Goal: Task Accomplishment & Management: Complete application form

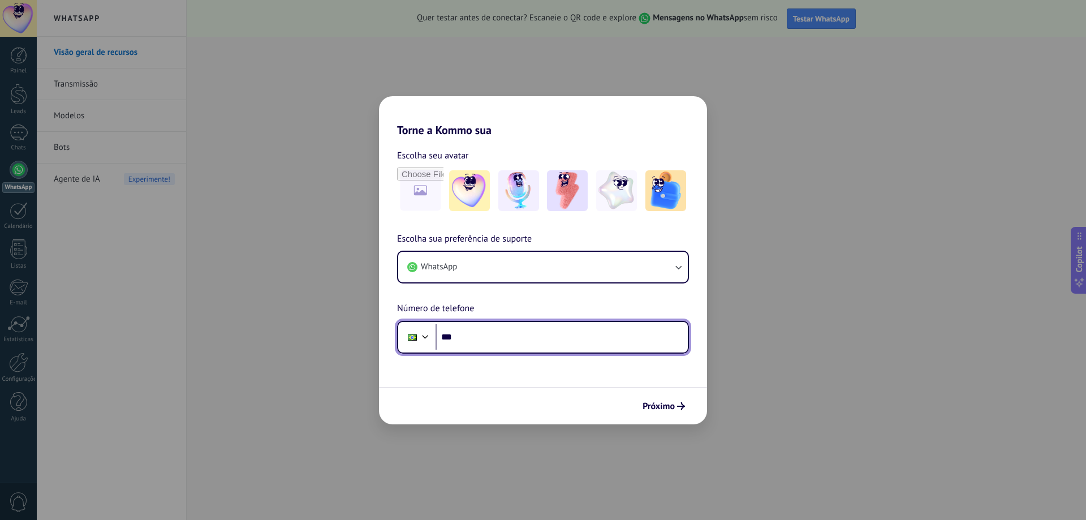
click at [482, 339] on input "***" at bounding box center [562, 337] width 252 height 26
type input "**********"
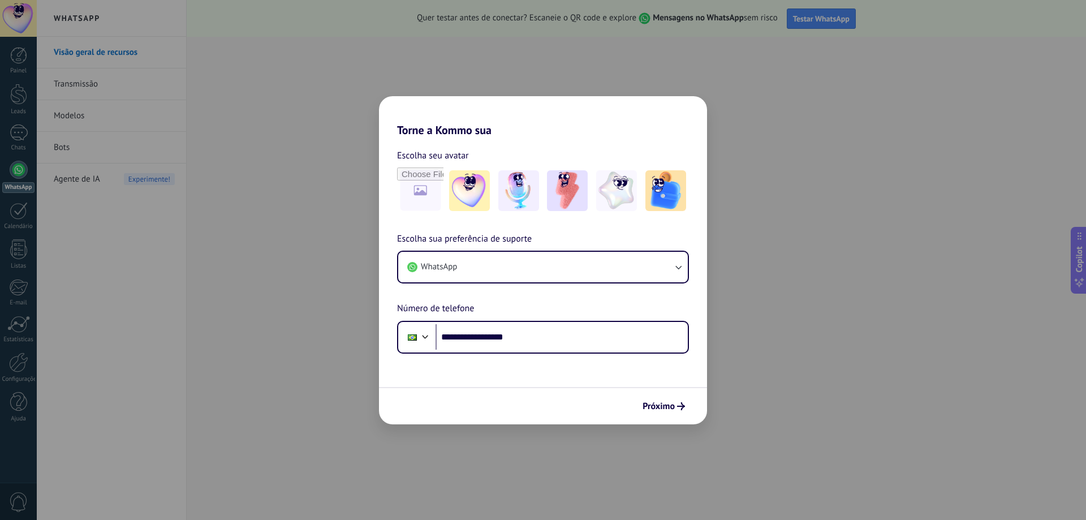
click at [670, 398] on button "Próximo" at bounding box center [663, 406] width 53 height 19
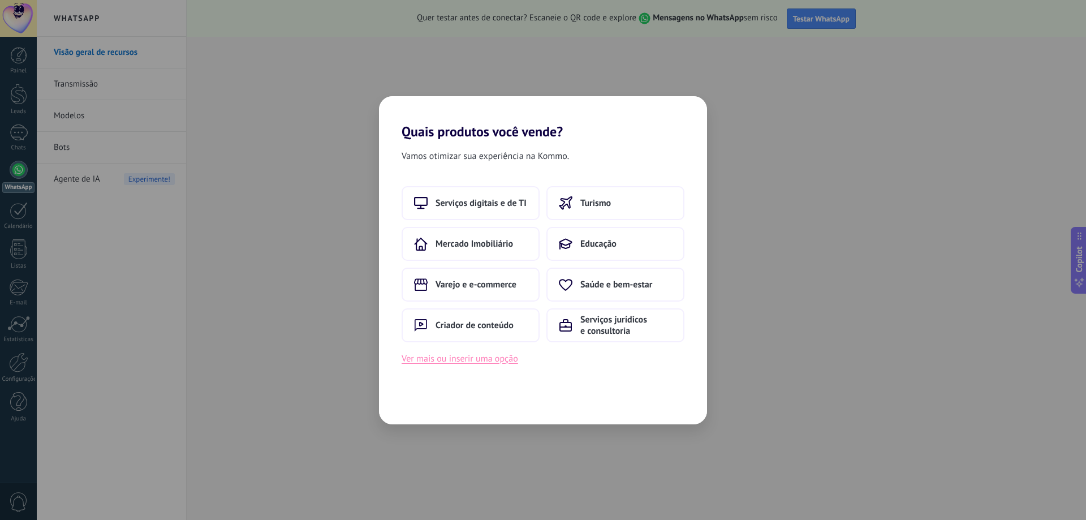
click at [466, 363] on button "Ver mais ou inserir uma opção" at bounding box center [460, 358] width 117 height 15
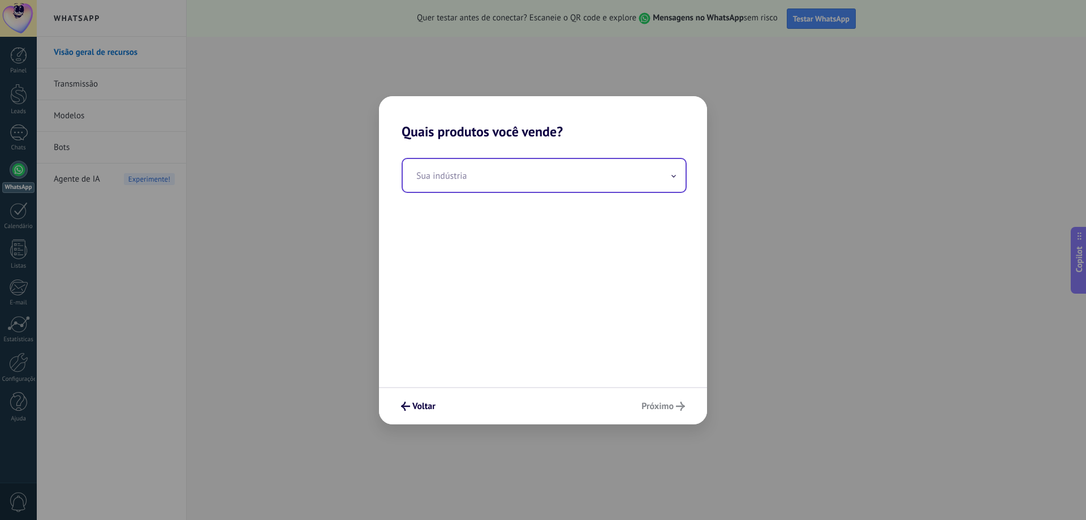
click at [541, 169] on input "text" at bounding box center [544, 175] width 283 height 33
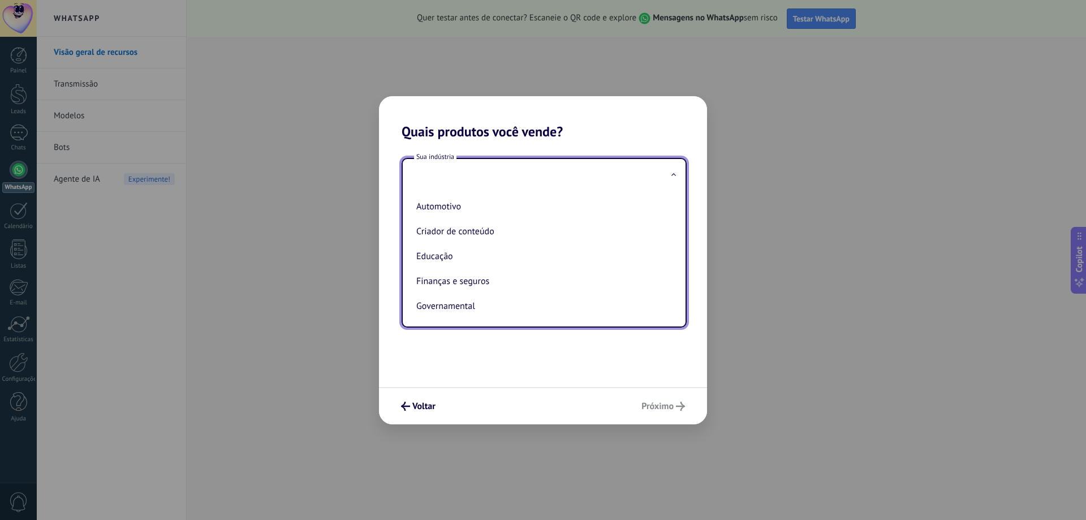
type input "*"
click at [504, 230] on li "Telecomunicações" at bounding box center [542, 230] width 260 height 25
type input "**********"
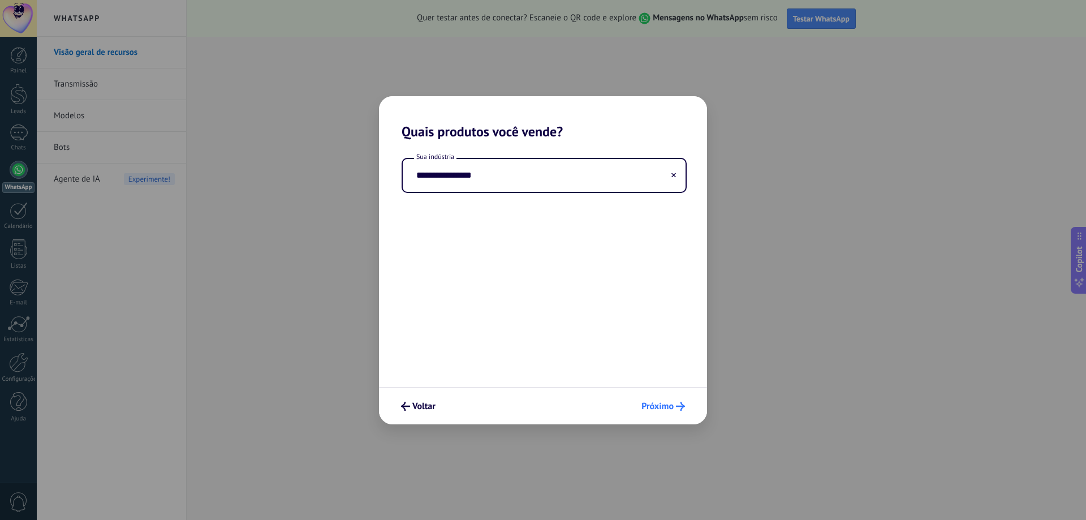
click at [653, 404] on span "Próximo" at bounding box center [657, 406] width 32 height 8
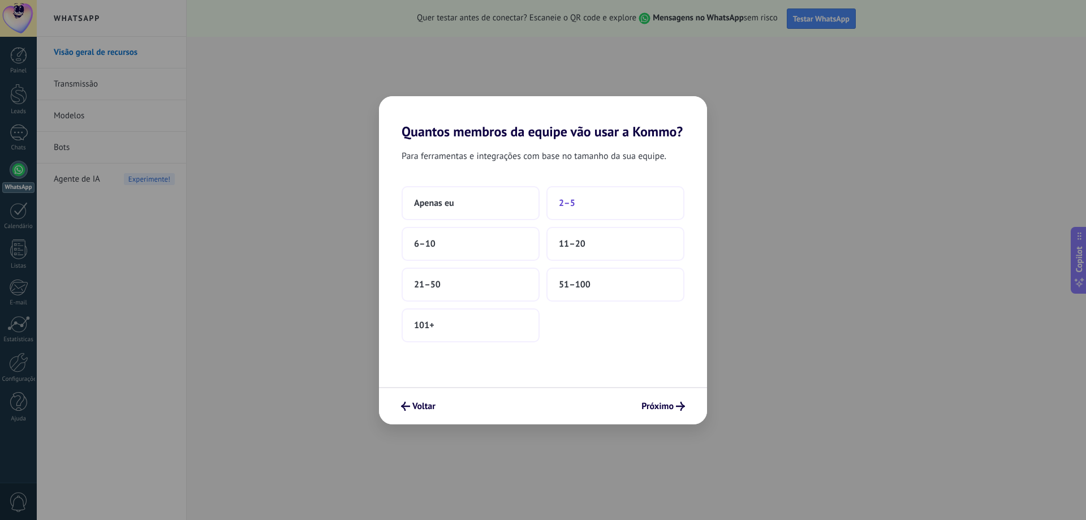
click at [584, 213] on button "2–5" at bounding box center [615, 203] width 138 height 34
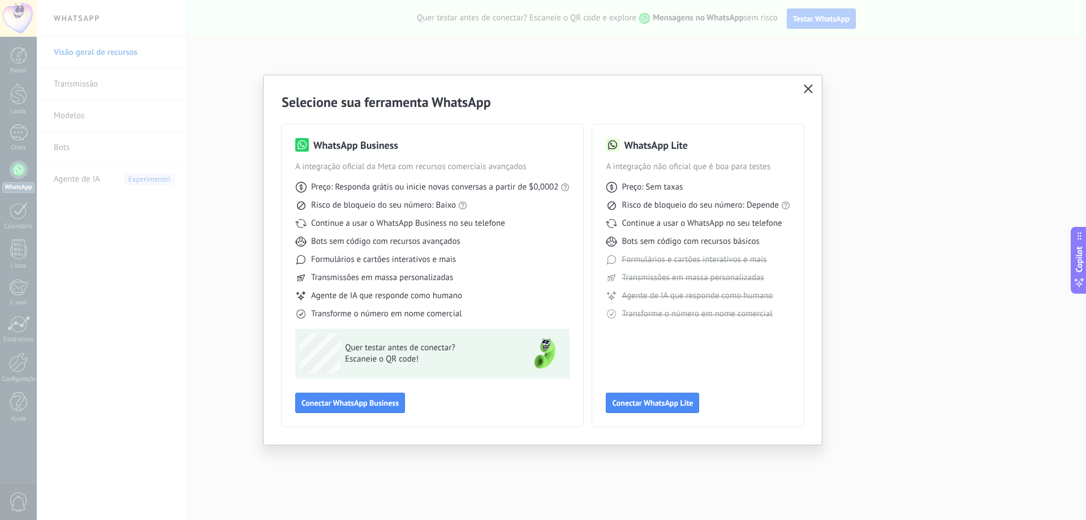
click at [806, 88] on icon "button" at bounding box center [808, 88] width 9 height 9
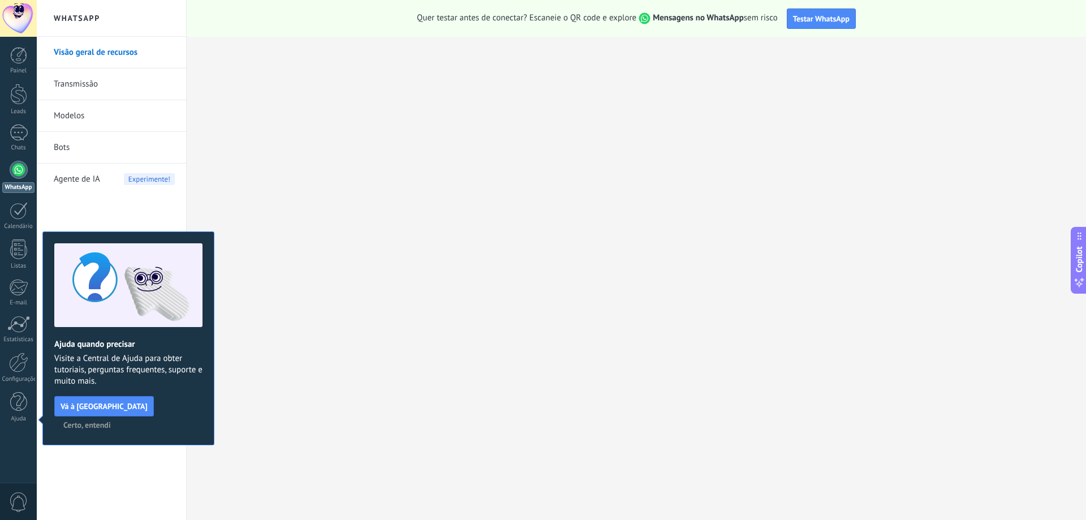
click at [111, 421] on span "Certo, entendi" at bounding box center [87, 425] width 48 height 8
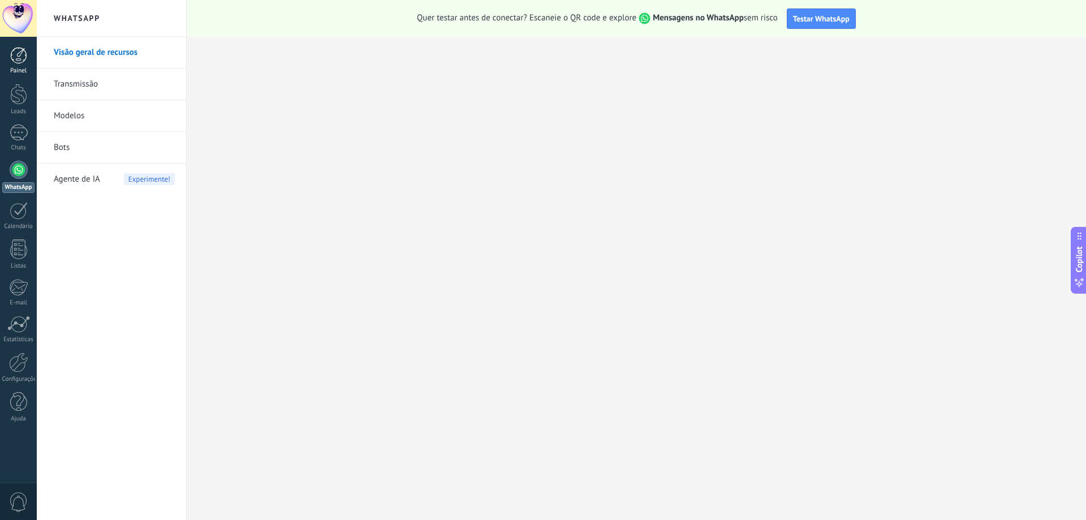
click at [22, 54] on div at bounding box center [18, 55] width 17 height 17
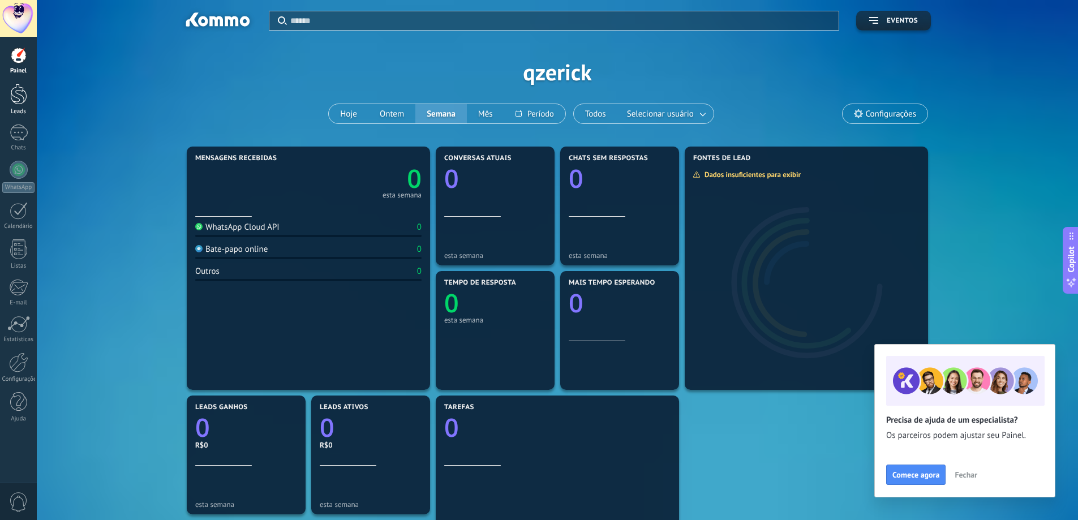
click at [0, 99] on link "Leads" at bounding box center [18, 100] width 37 height 32
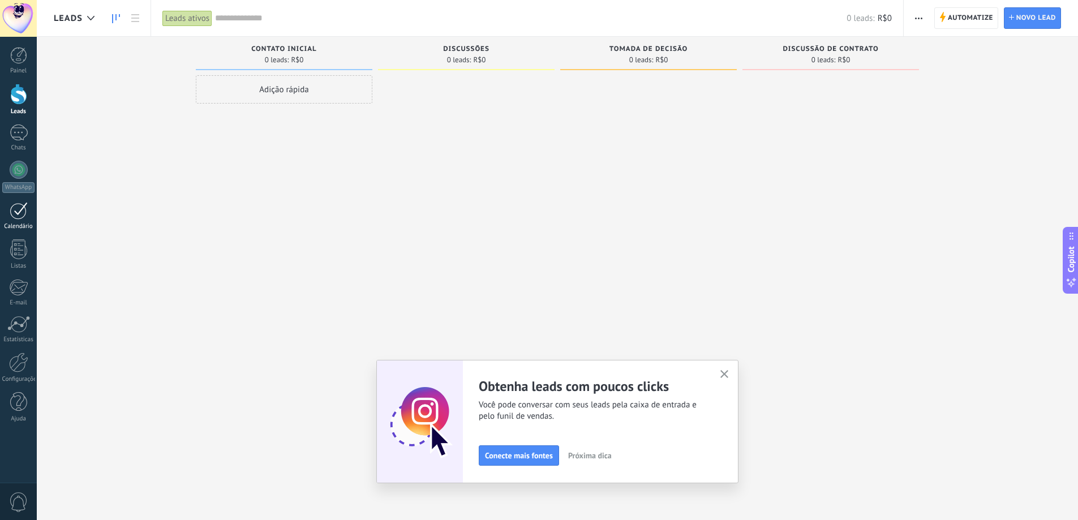
click at [8, 207] on link "Calendário" at bounding box center [18, 216] width 37 height 28
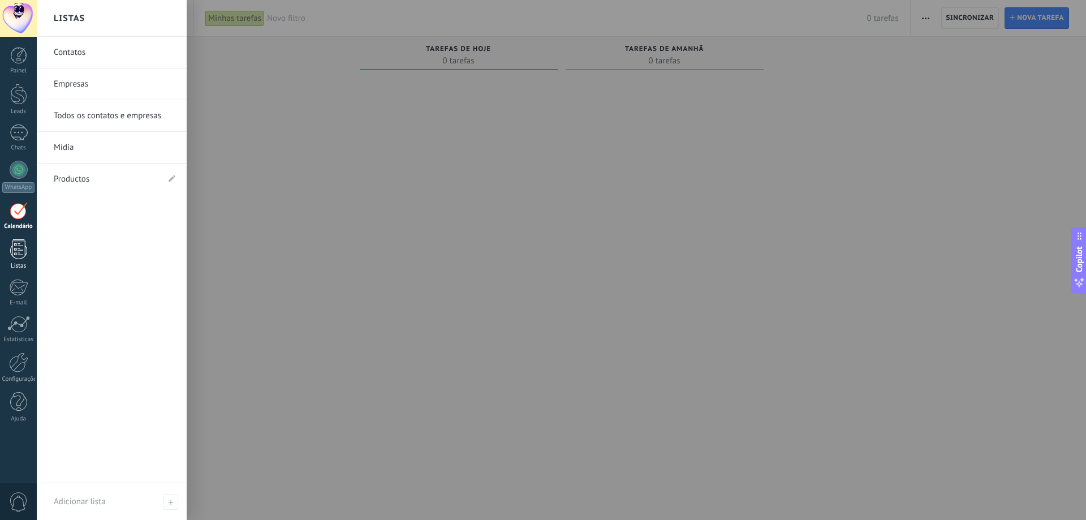
click at [3, 242] on link "Listas" at bounding box center [18, 254] width 37 height 31
